Goal: Task Accomplishment & Management: Manage account settings

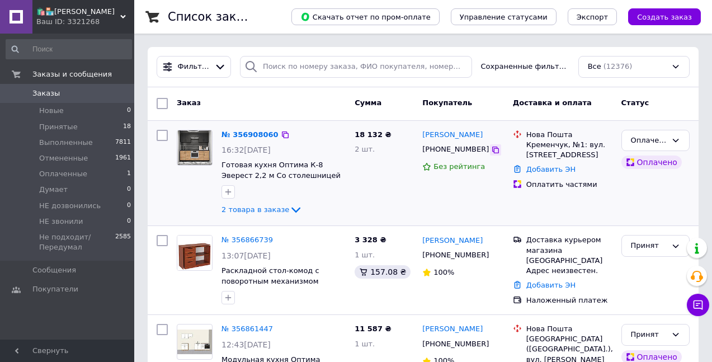
click at [491, 149] on icon at bounding box center [495, 150] width 9 height 9
click at [491, 152] on icon at bounding box center [495, 150] width 9 height 9
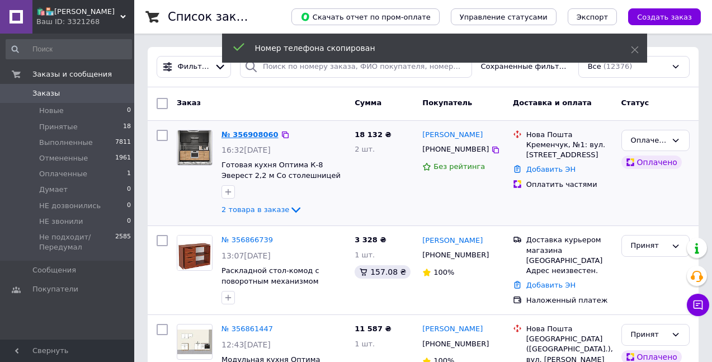
click at [255, 135] on link "№ 356908060" at bounding box center [250, 134] width 57 height 8
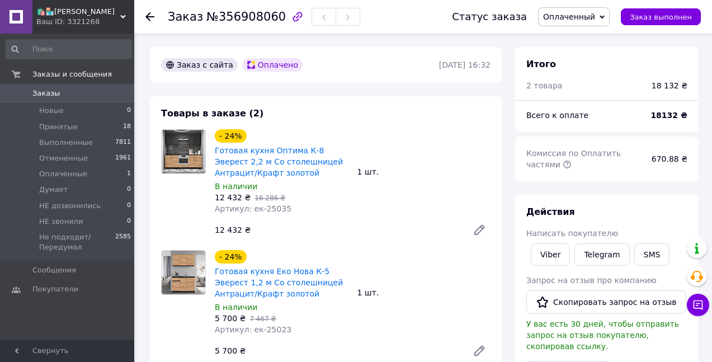
scroll to position [280, 0]
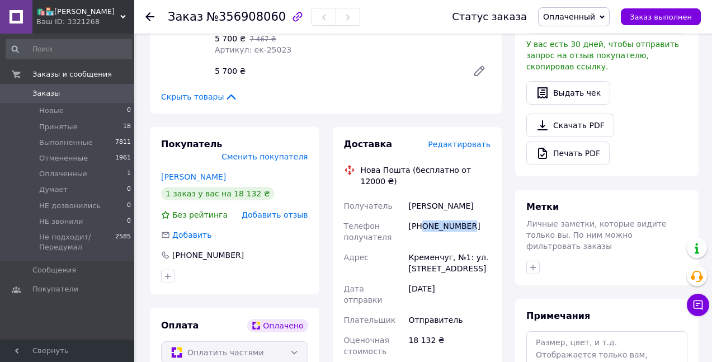
drag, startPoint x: 477, startPoint y: 203, endPoint x: 423, endPoint y: 210, distance: 54.7
click at [423, 216] on div "+380984242003" at bounding box center [449, 231] width 87 height 31
copy div "0984242003"
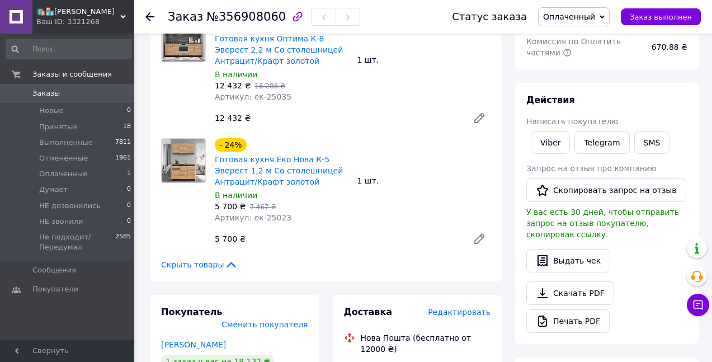
scroll to position [168, 0]
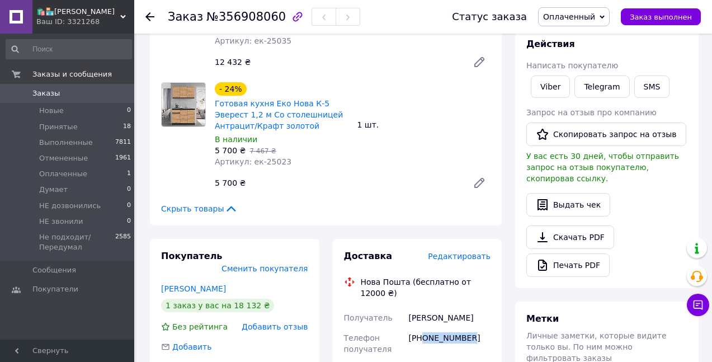
drag, startPoint x: 430, startPoint y: 300, endPoint x: 408, endPoint y: 295, distance: 22.8
click at [408, 308] on div "Заболотний Павло" at bounding box center [449, 318] width 87 height 20
copy div "Заболотний Павло"
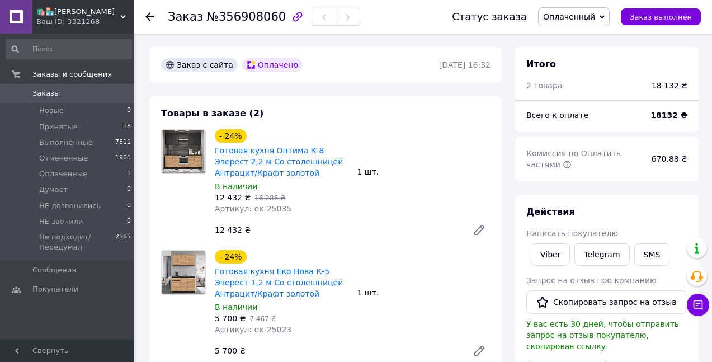
click at [578, 15] on span "Оплаченный" at bounding box center [569, 16] width 52 height 9
click at [580, 35] on li "Принят" at bounding box center [592, 39] width 106 height 17
click at [34, 90] on span "Заказы" at bounding box center [45, 93] width 27 height 10
